Goal: Transaction & Acquisition: Subscribe to service/newsletter

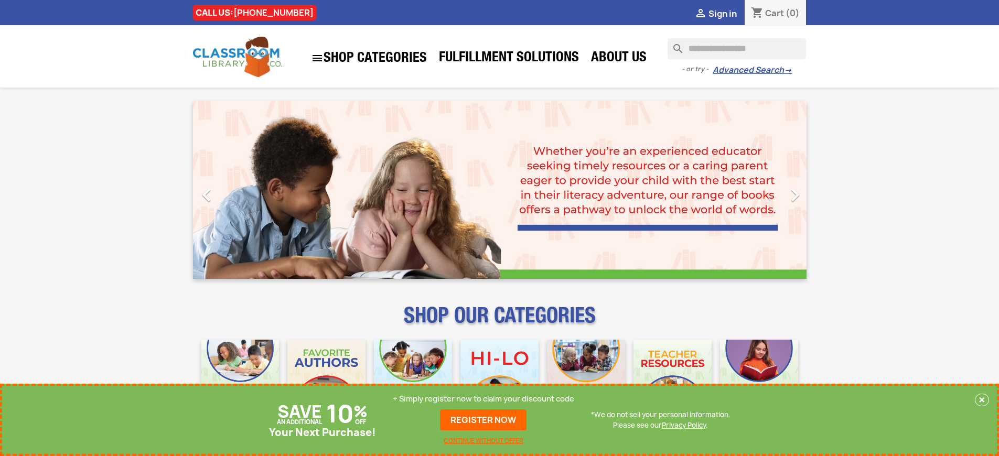
click at [483, 399] on p "+ Simply register now to claim your discount code" at bounding box center [483, 399] width 181 height 10
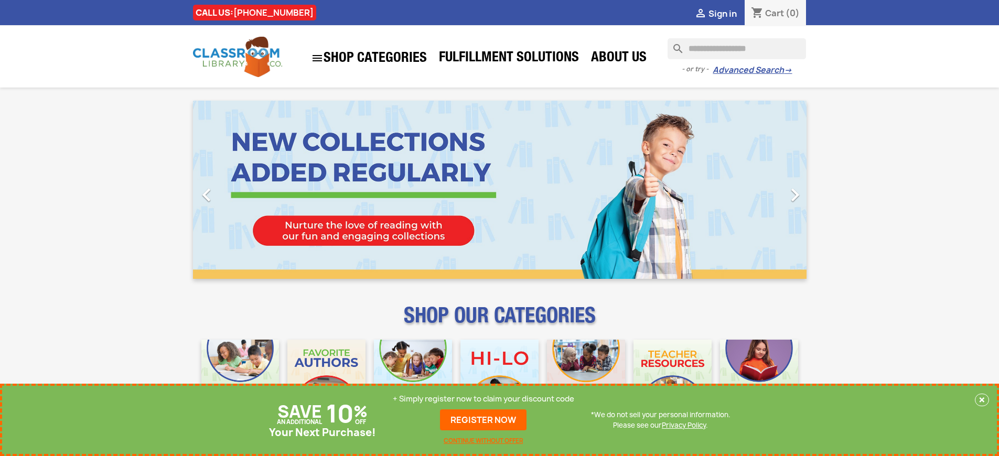
click at [483, 399] on p "+ Simply register now to claim your discount code" at bounding box center [483, 399] width 181 height 10
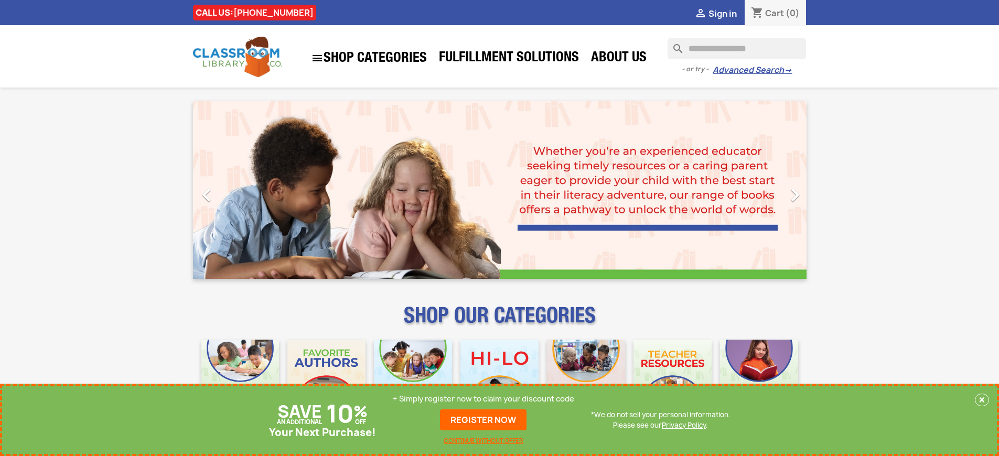
click at [483, 399] on p "+ Simply register now to claim your discount code" at bounding box center [483, 399] width 181 height 10
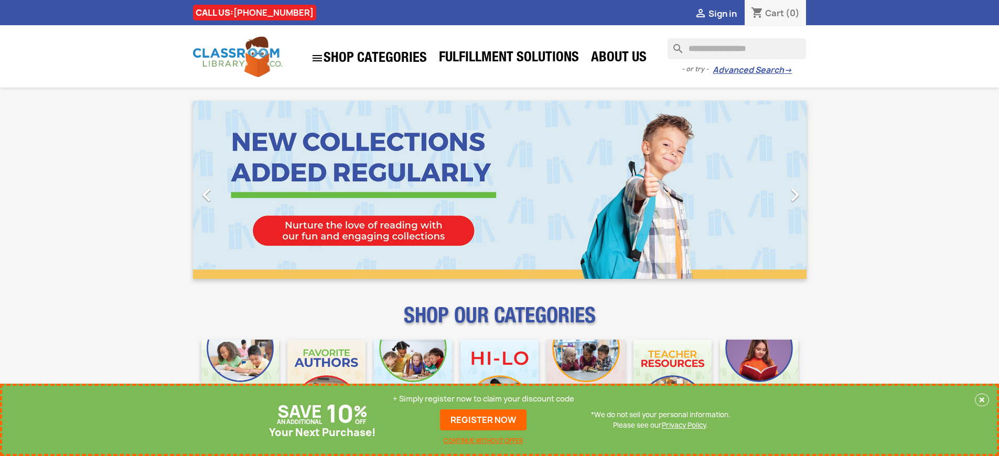
click at [483, 399] on p "+ Simply register now to claim your discount code" at bounding box center [483, 399] width 181 height 10
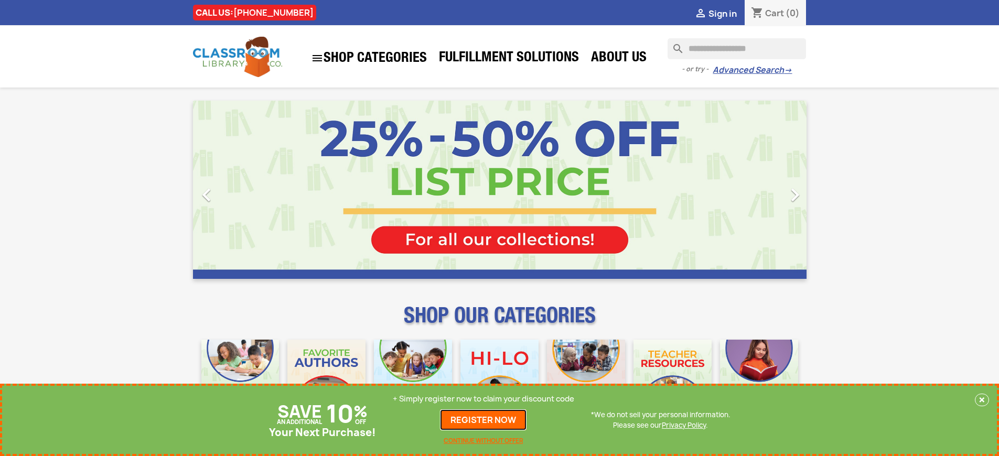
click at [483, 420] on link "REGISTER NOW" at bounding box center [483, 419] width 86 height 21
click at [483, 399] on p "+ Simply register now to claim your discount code" at bounding box center [483, 399] width 181 height 10
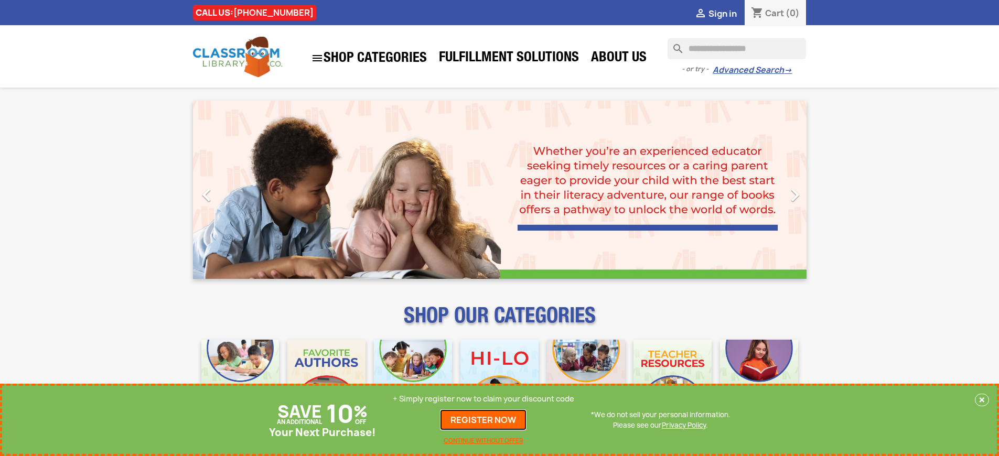
click at [483, 420] on link "REGISTER NOW" at bounding box center [483, 419] width 86 height 21
click at [483, 399] on p "+ Simply register now to claim your discount code" at bounding box center [483, 399] width 181 height 10
click at [483, 420] on link "REGISTER NOW" at bounding box center [483, 419] width 86 height 21
